Goal: Transaction & Acquisition: Book appointment/travel/reservation

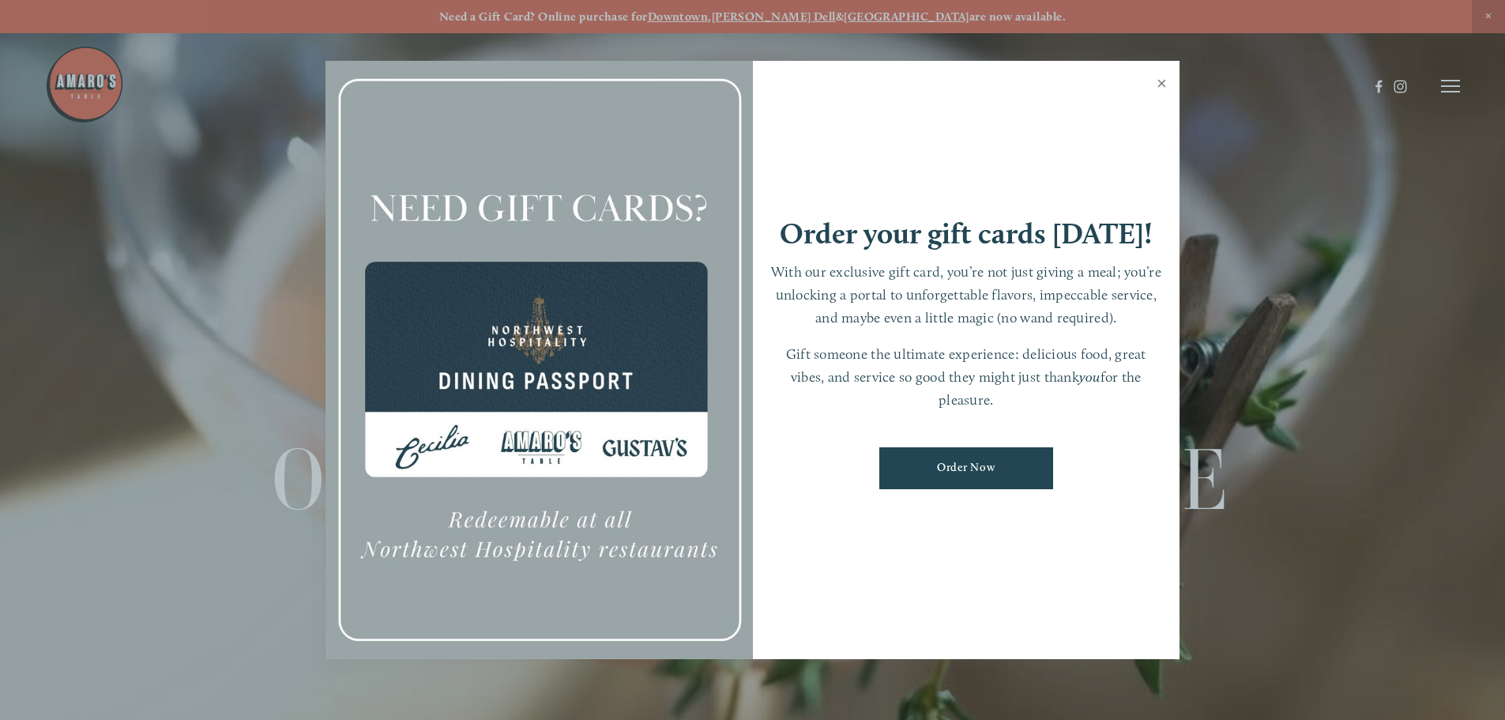
click at [1162, 85] on link "Close" at bounding box center [1162, 85] width 31 height 44
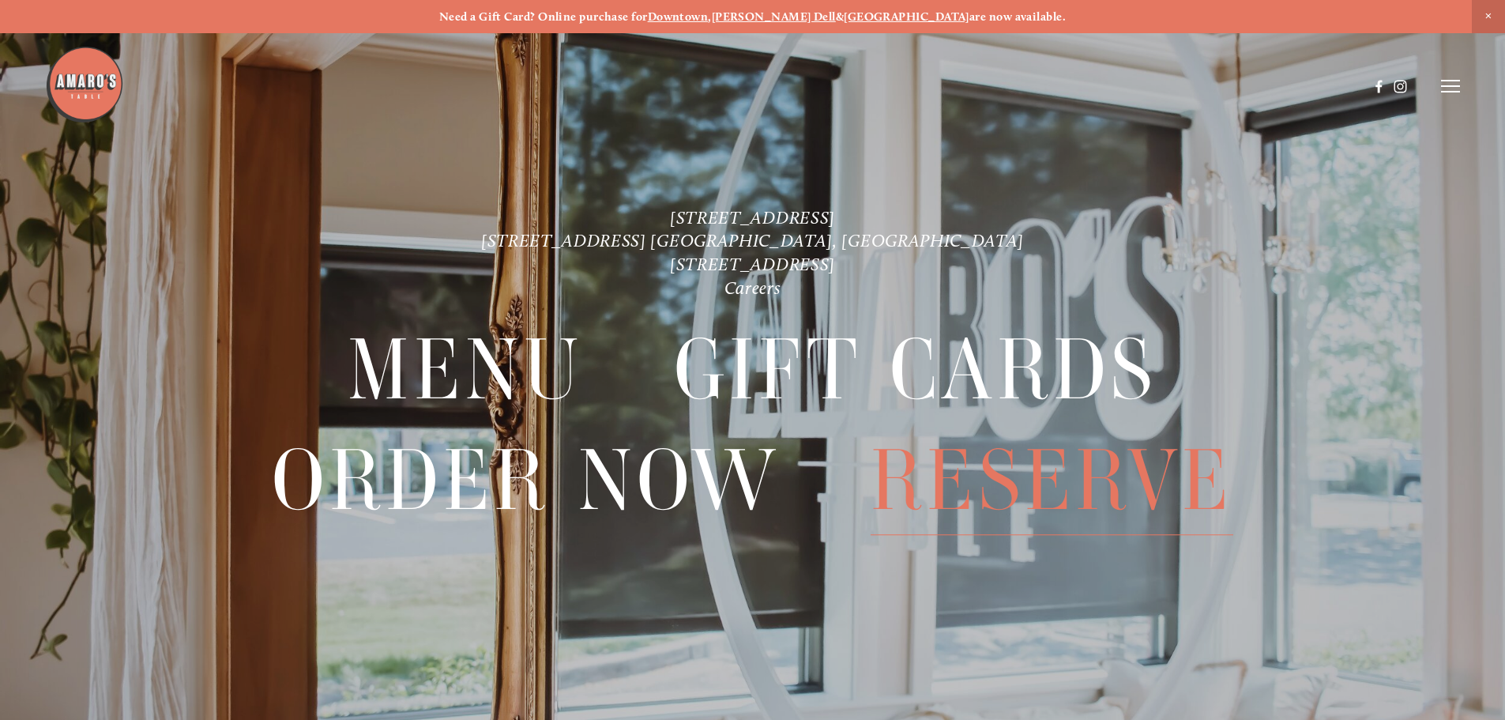
click at [1004, 473] on span "Reserve" at bounding box center [1052, 480] width 363 height 109
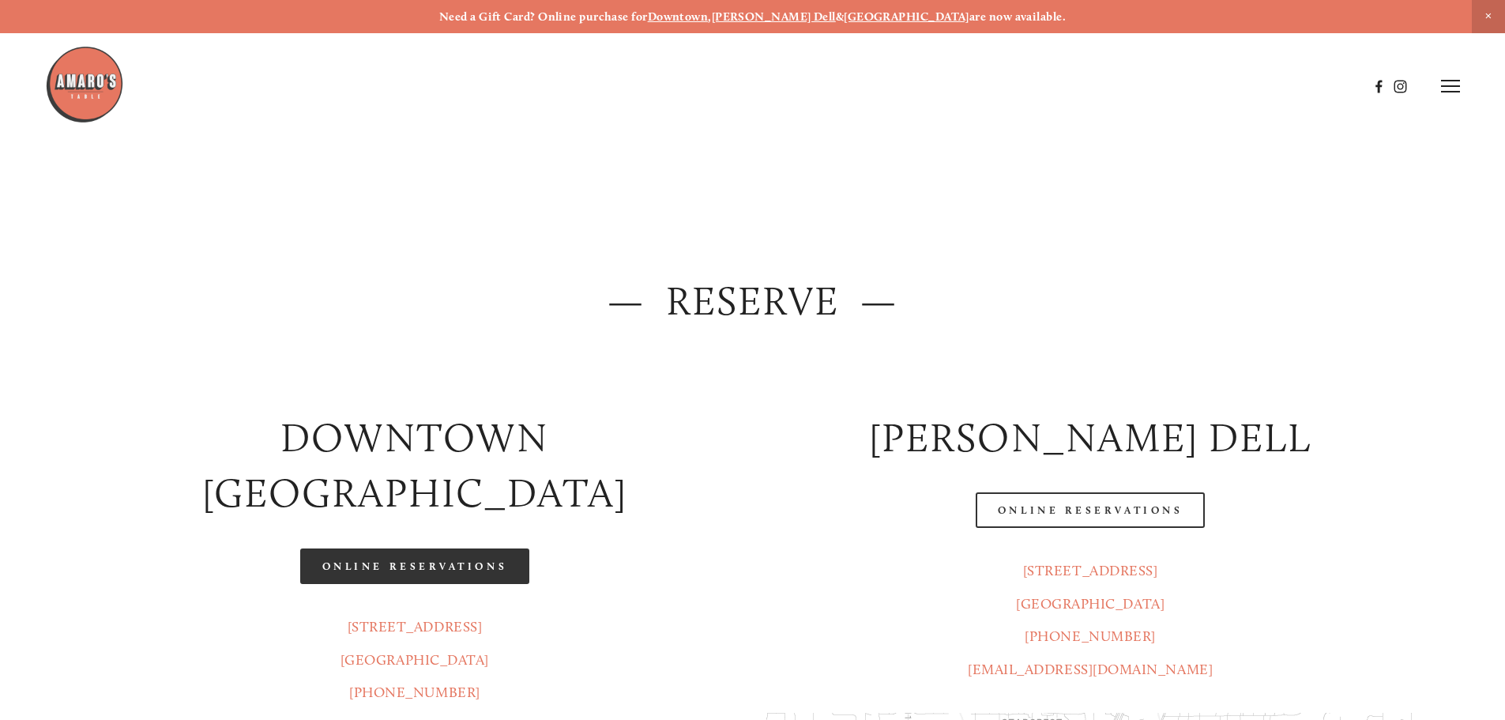
click at [405, 548] on link "Online Reservations" at bounding box center [414, 566] width 229 height 36
